Goal: Find specific page/section: Find specific page/section

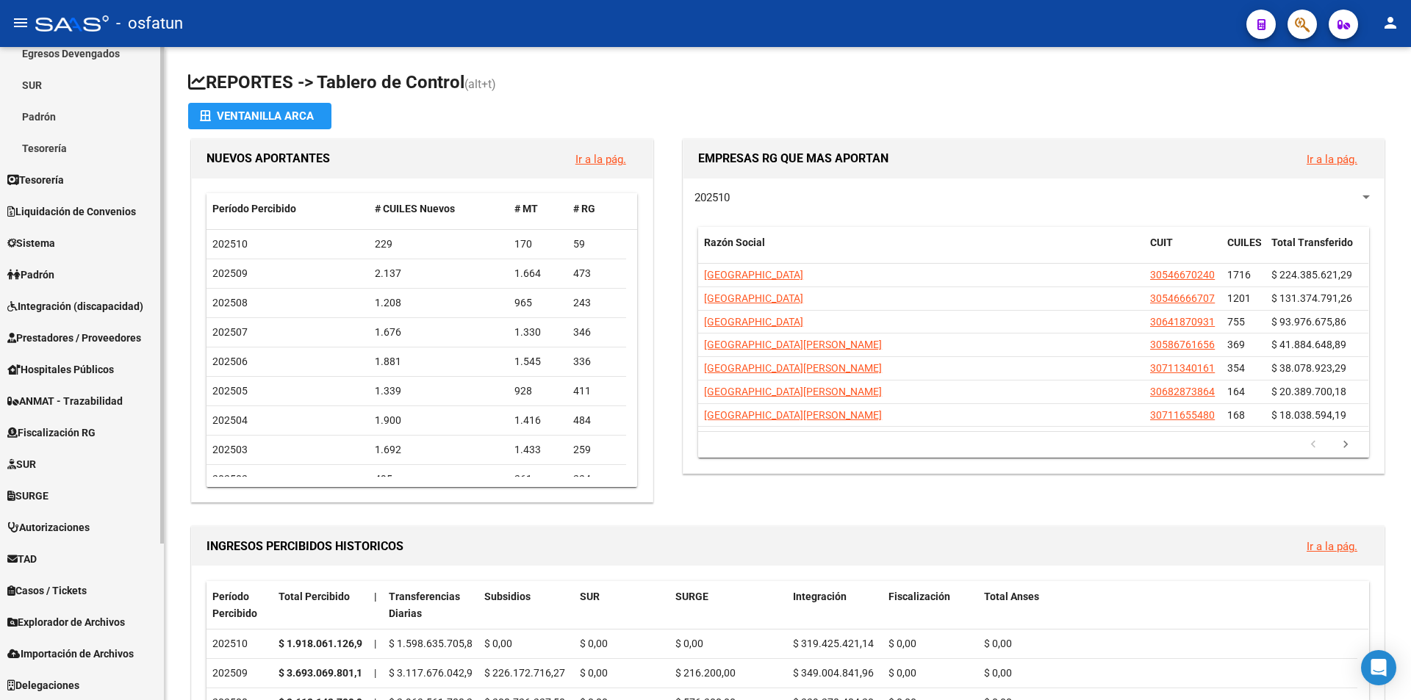
scroll to position [206, 0]
click at [71, 366] on span "Hospitales Públicos" at bounding box center [60, 369] width 107 height 16
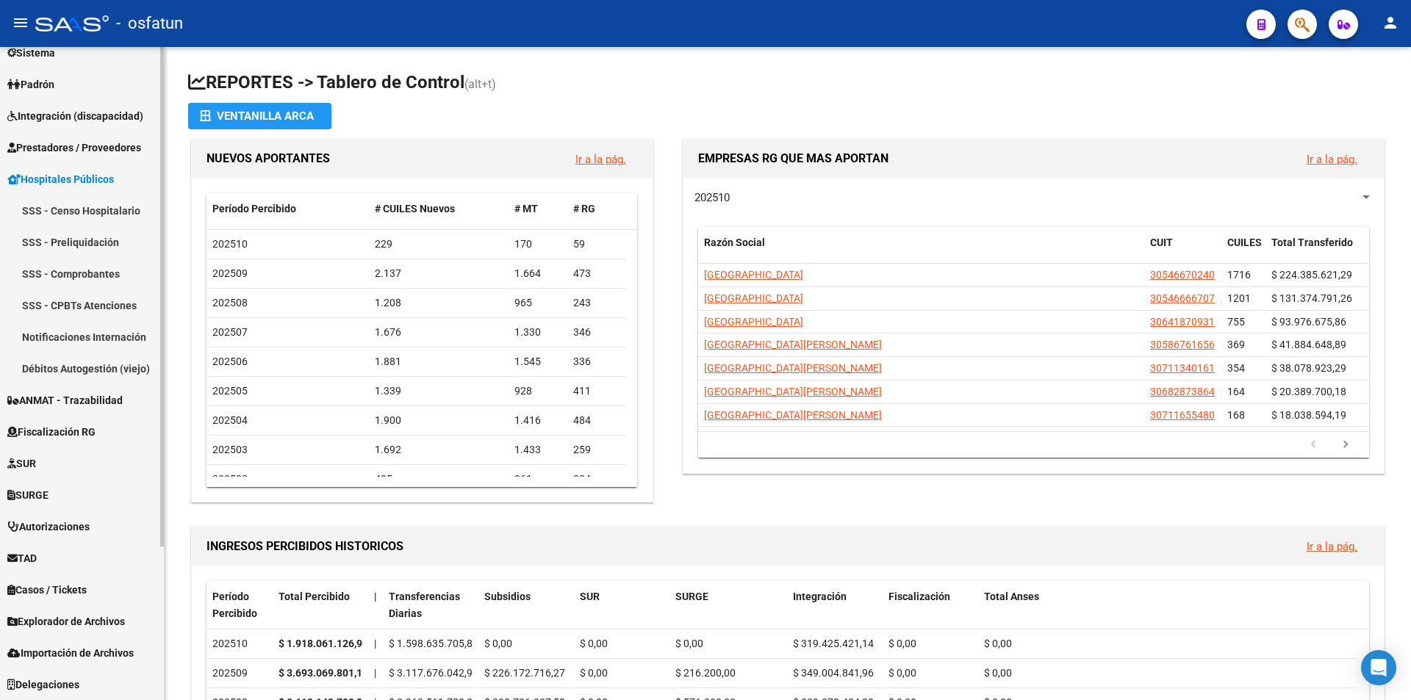
scroll to position [174, 0]
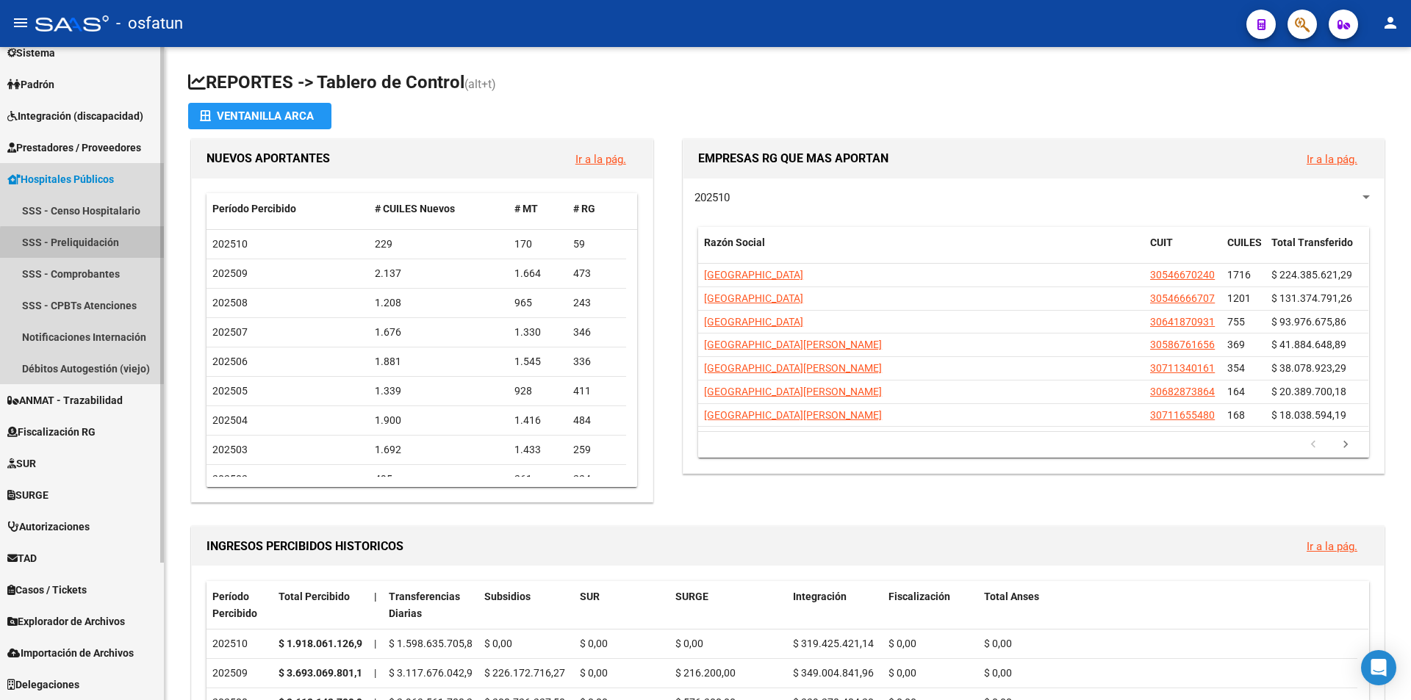
click at [107, 245] on link "SSS - Preliquidación" at bounding box center [82, 242] width 164 height 32
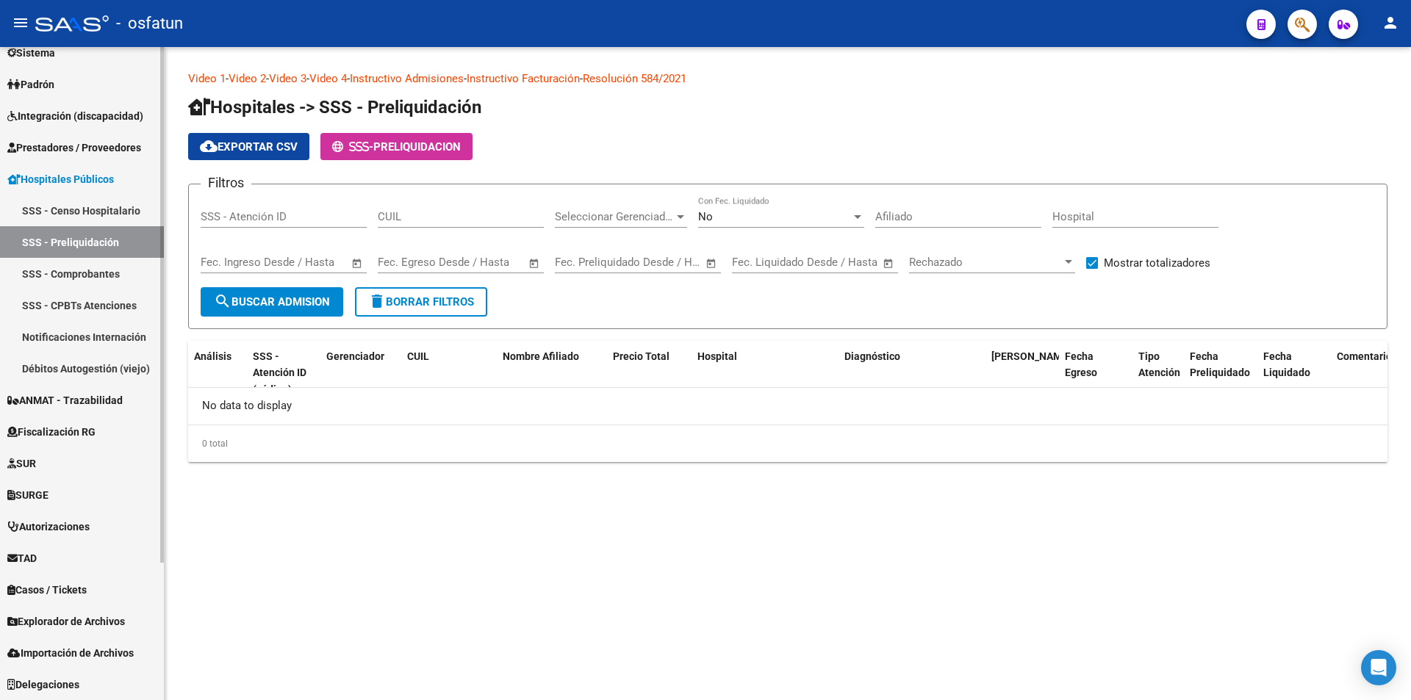
click at [87, 270] on link "SSS - Comprobantes" at bounding box center [82, 274] width 164 height 32
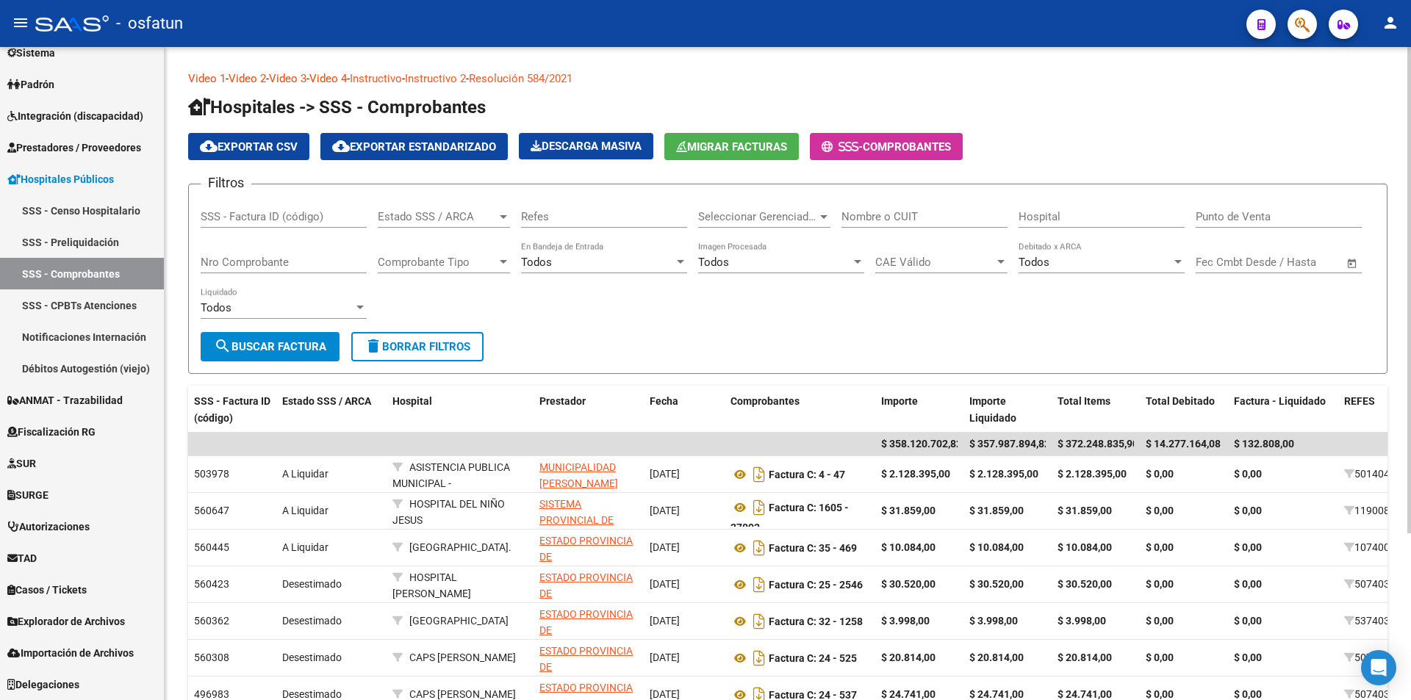
click at [314, 264] on input "Nro Comprobante" at bounding box center [284, 262] width 166 height 13
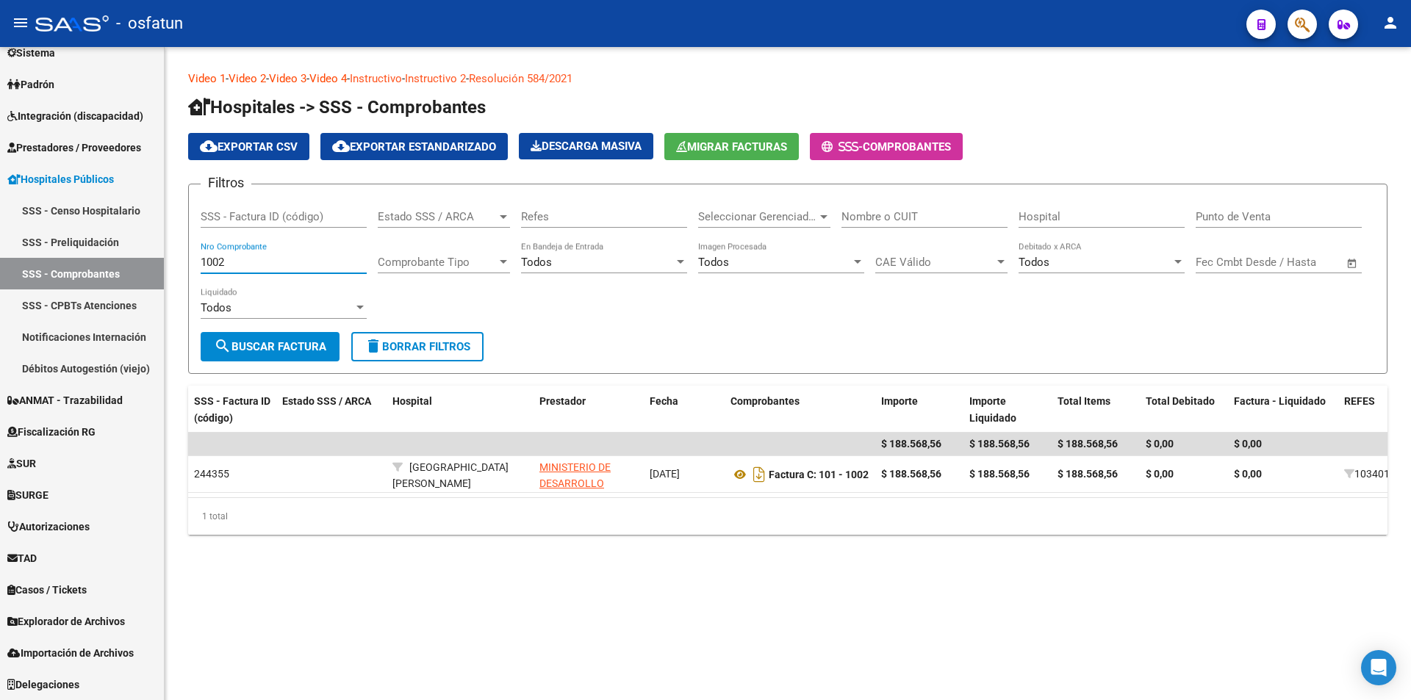
click at [339, 256] on input "1002" at bounding box center [284, 262] width 166 height 13
type input "105"
click at [1027, 582] on div "Video 1 - Video 2 - Video 3 - Video 4 - Instructivo - Instructivo 2 - Resolució…" at bounding box center [788, 314] width 1246 height 535
click at [415, 336] on button "delete Borrar Filtros" at bounding box center [417, 346] width 132 height 29
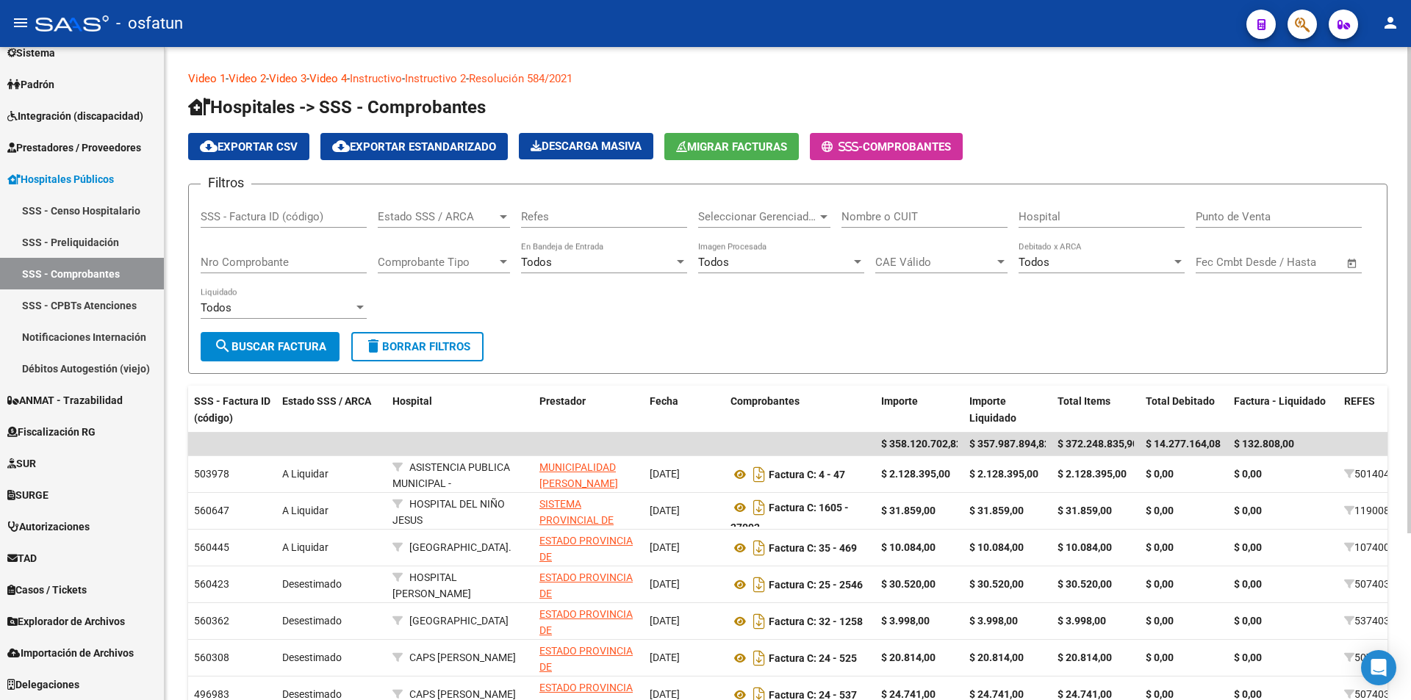
click at [923, 213] on input "Nombre o CUIT" at bounding box center [924, 216] width 166 height 13
paste input "30709027170"
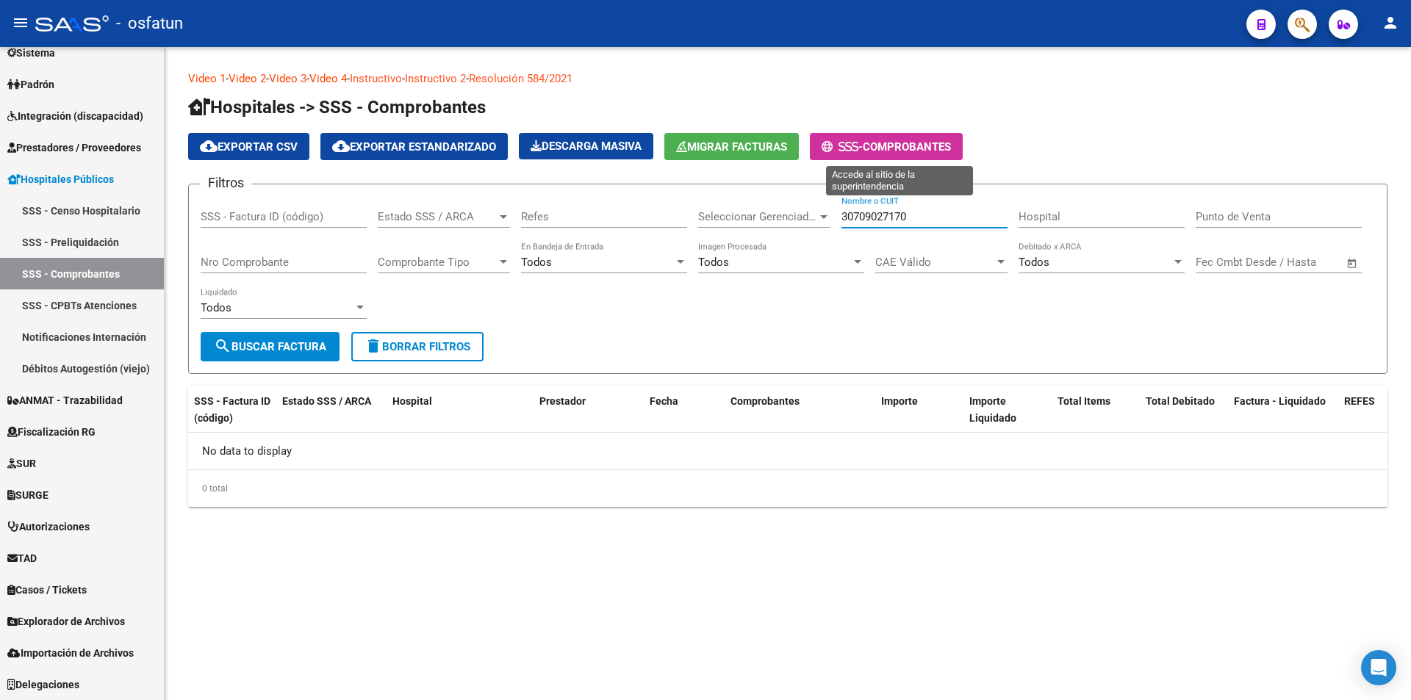
type input "30709027170"
click at [858, 143] on icon at bounding box center [854, 146] width 7 height 11
